Goal: Find specific page/section: Find specific page/section

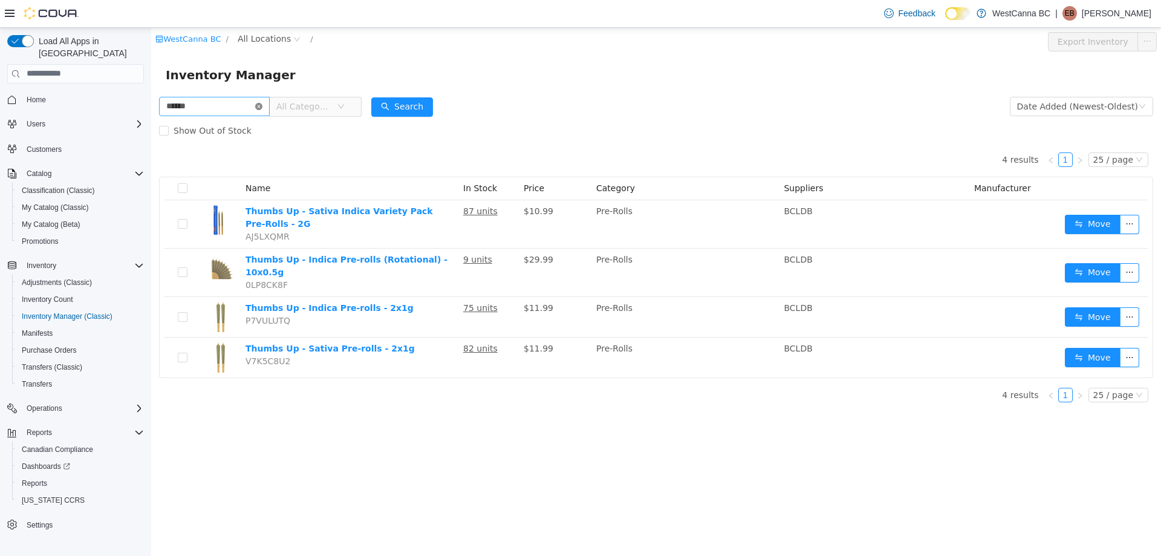
click at [262, 107] on icon "icon: close-circle" at bounding box center [258, 105] width 7 height 7
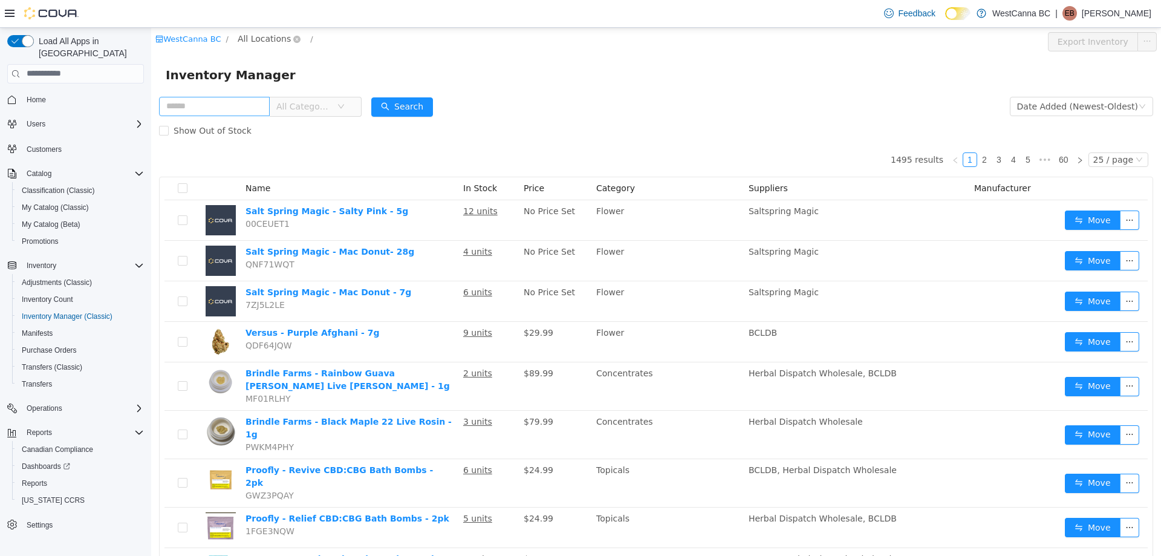
click at [255, 36] on span "All Locations" at bounding box center [264, 37] width 53 height 13
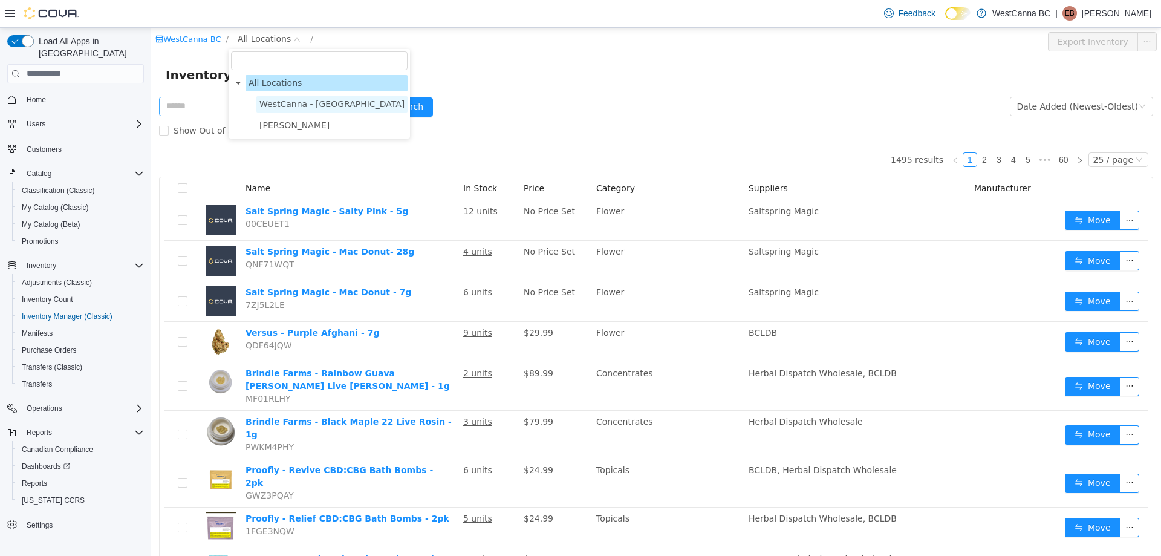
click at [282, 102] on span "WestCanna - [GEOGRAPHIC_DATA]" at bounding box center [331, 104] width 145 height 10
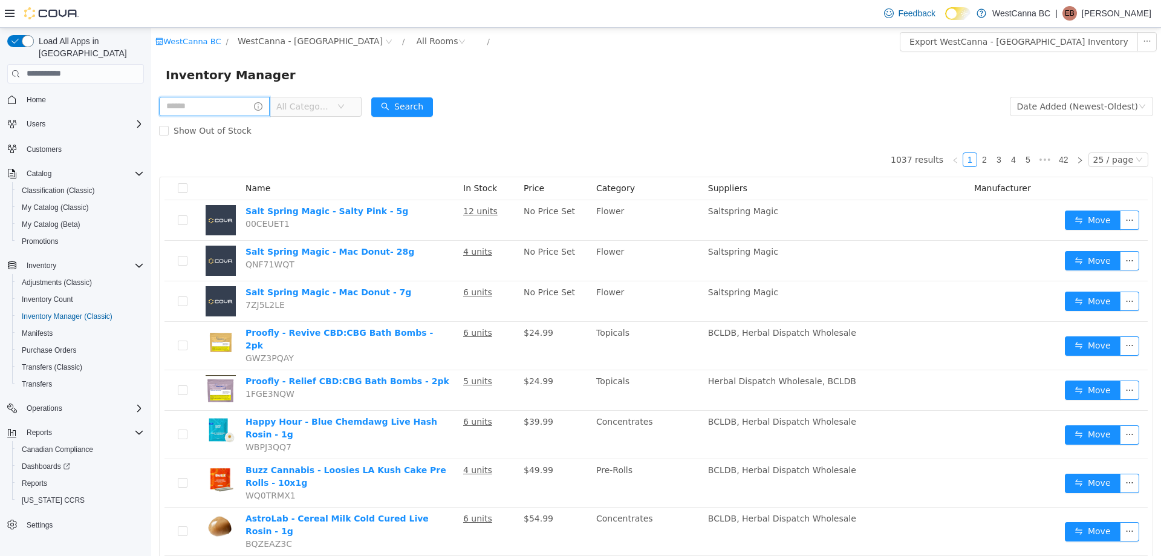
click at [207, 98] on input "text" at bounding box center [214, 105] width 111 height 19
type input "*********"
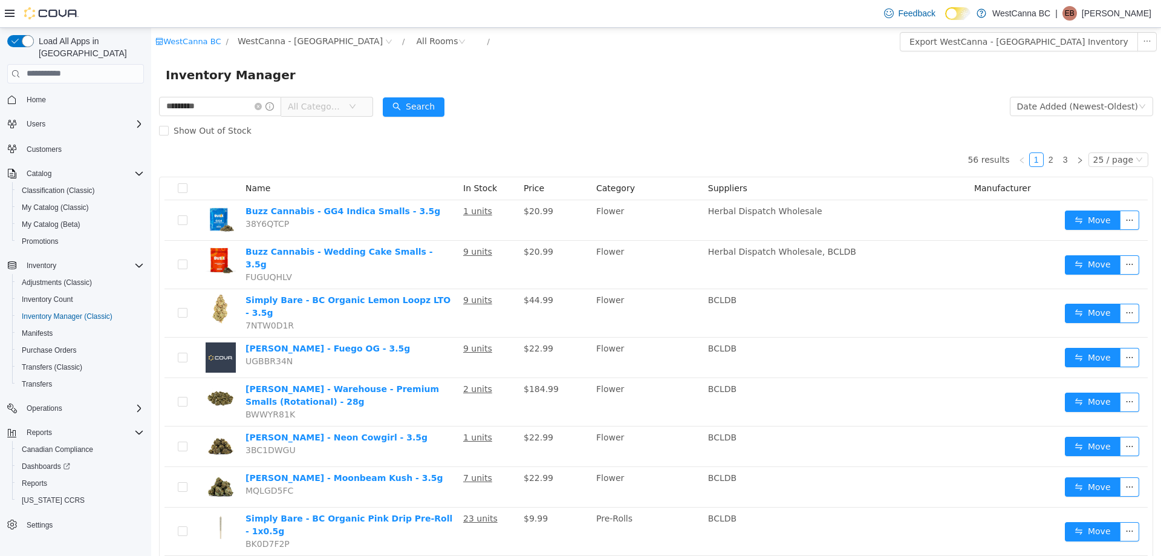
click at [343, 106] on span "All Categories" at bounding box center [315, 106] width 55 height 12
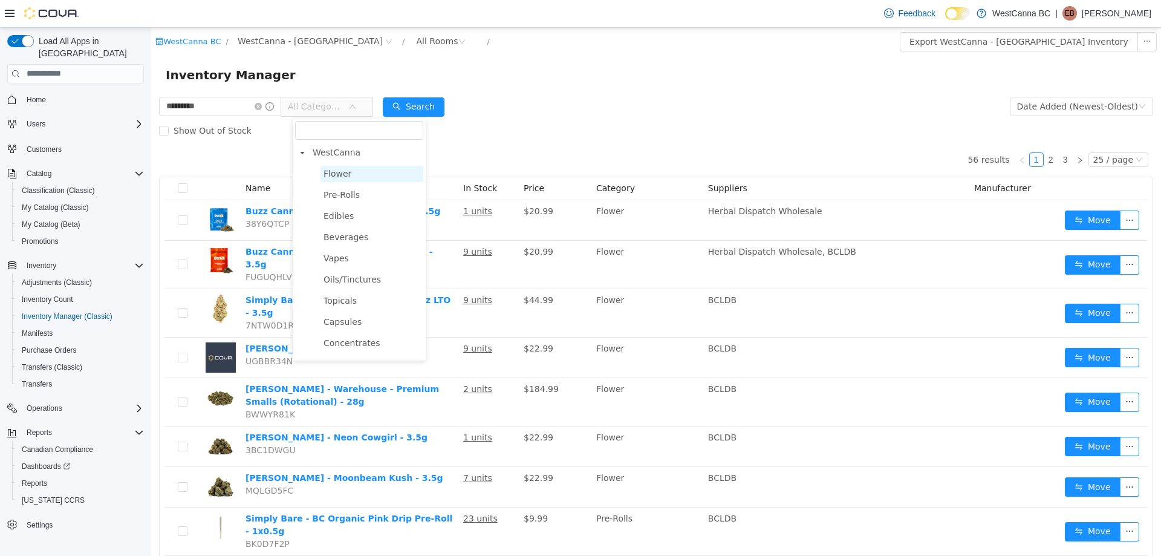
click at [340, 175] on span "Flower" at bounding box center [338, 173] width 28 height 10
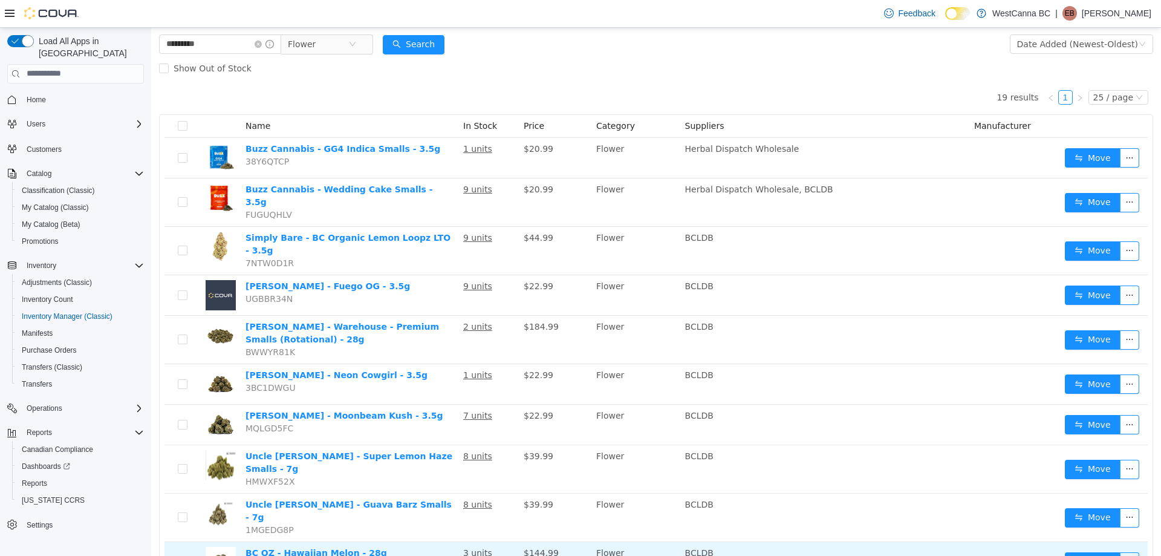
scroll to position [41, 0]
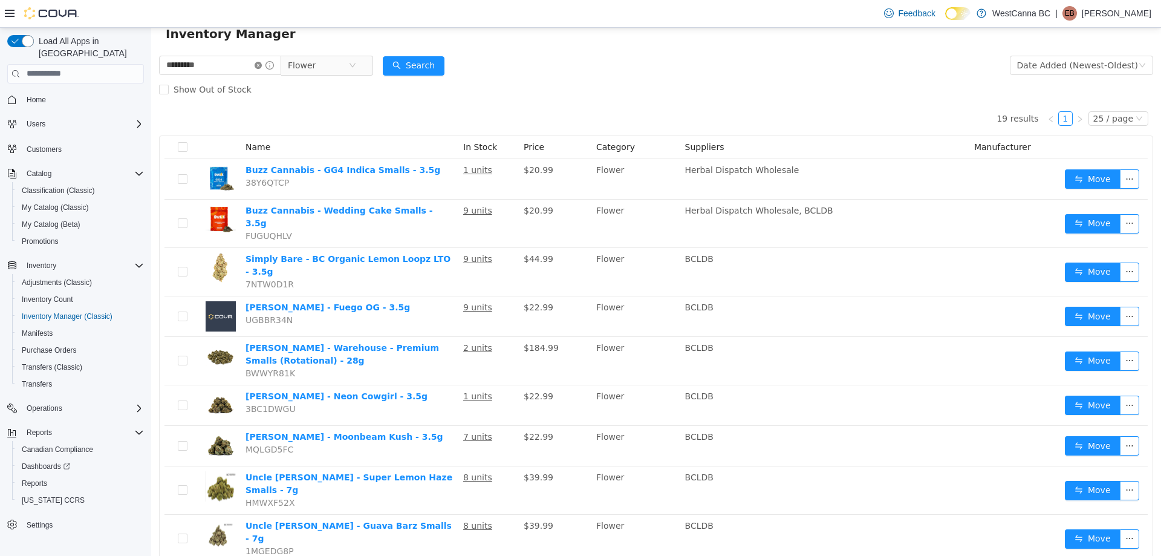
click at [262, 67] on icon "icon: close-circle" at bounding box center [258, 64] width 7 height 7
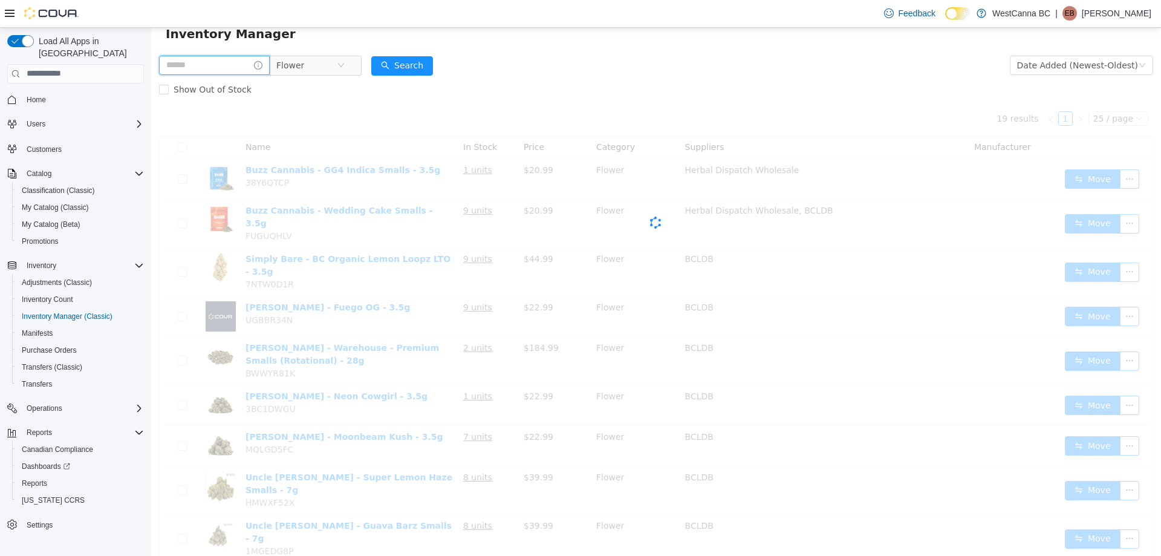
click at [238, 65] on input "text" at bounding box center [214, 64] width 111 height 19
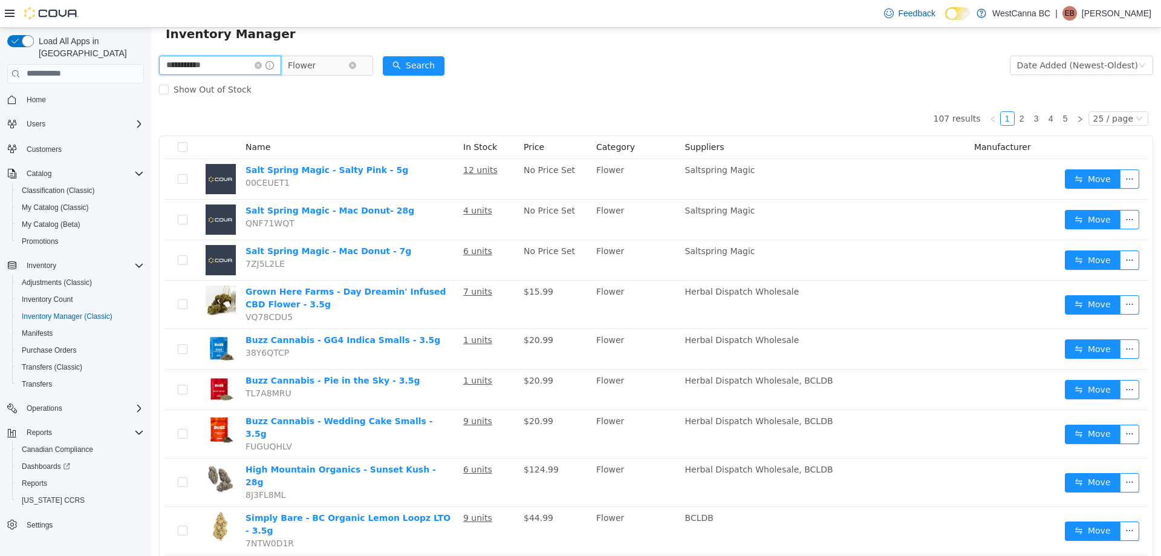
type input "**********"
click at [335, 64] on span "Flower" at bounding box center [318, 65] width 60 height 18
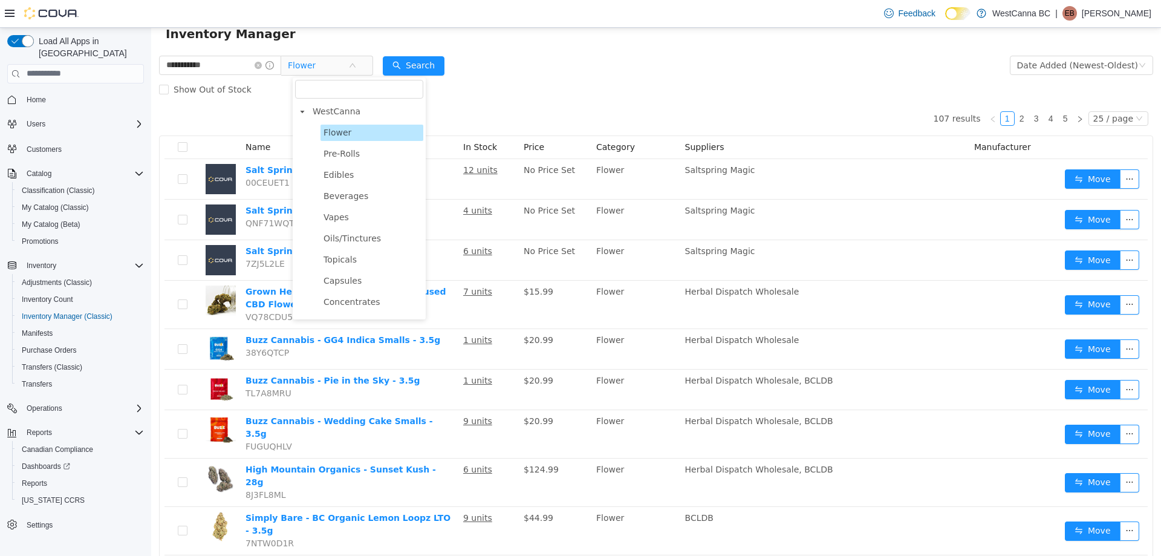
click at [335, 207] on ul "Flower Pre-Rolls Edibles Beverages Vapes Oils/Tinctures Topicals Capsules Conce…" at bounding box center [359, 322] width 128 height 397
click at [349, 214] on span "Vapes" at bounding box center [372, 217] width 103 height 16
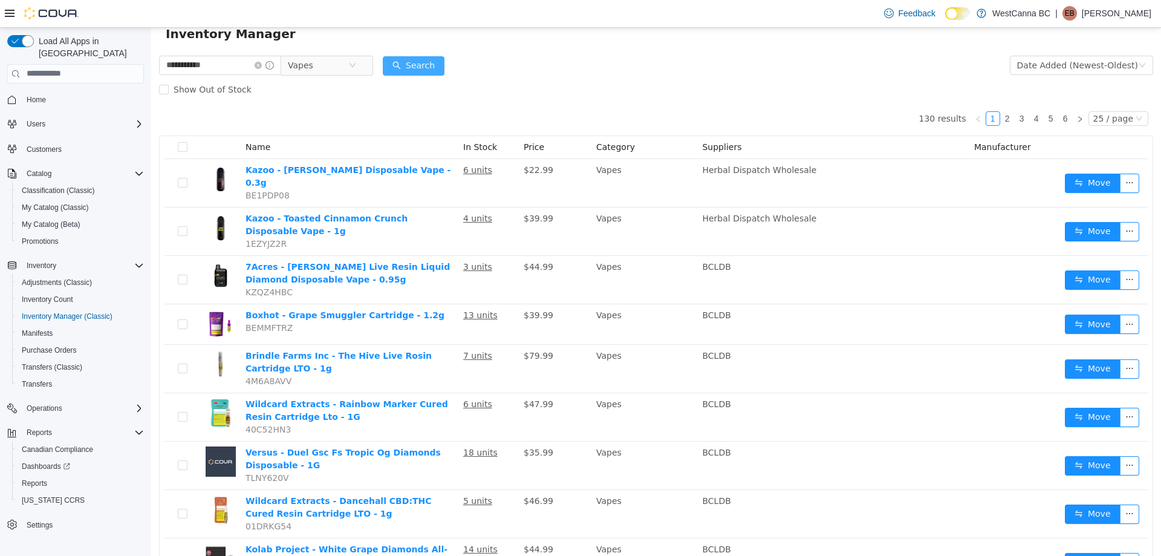
click at [410, 65] on button "Search" at bounding box center [414, 65] width 62 height 19
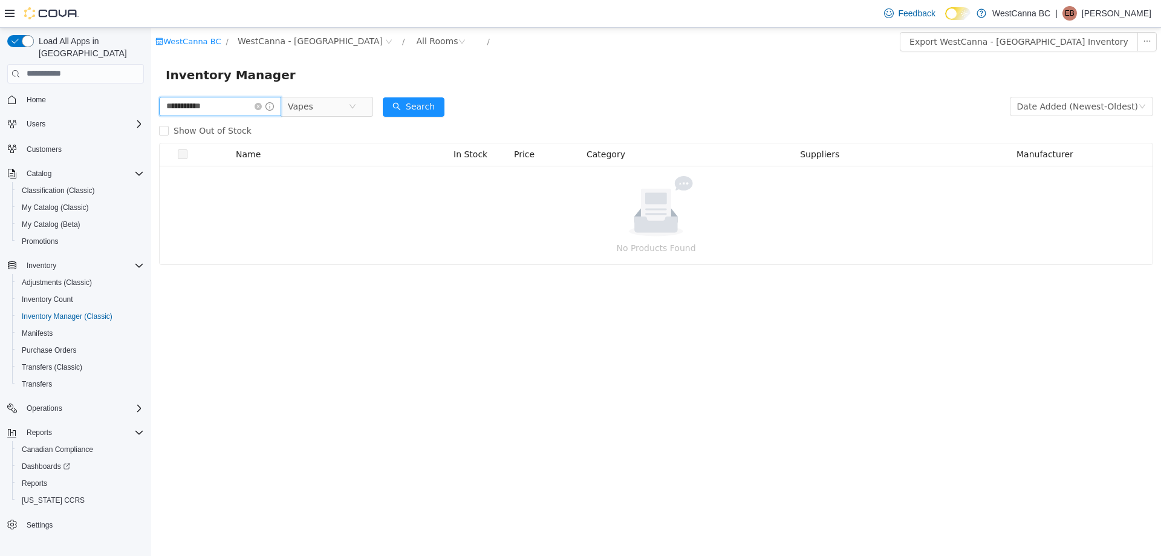
click at [233, 104] on input "**********" at bounding box center [220, 105] width 122 height 19
click at [262, 104] on icon "icon: close-circle" at bounding box center [258, 105] width 7 height 7
